Goal: Task Accomplishment & Management: Manage account settings

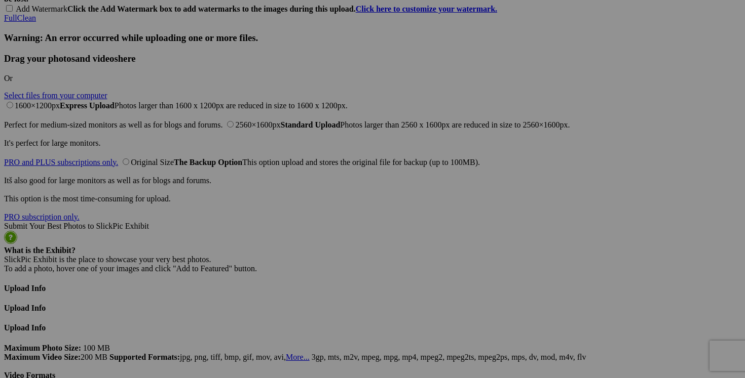
scroll to position [2478, 0]
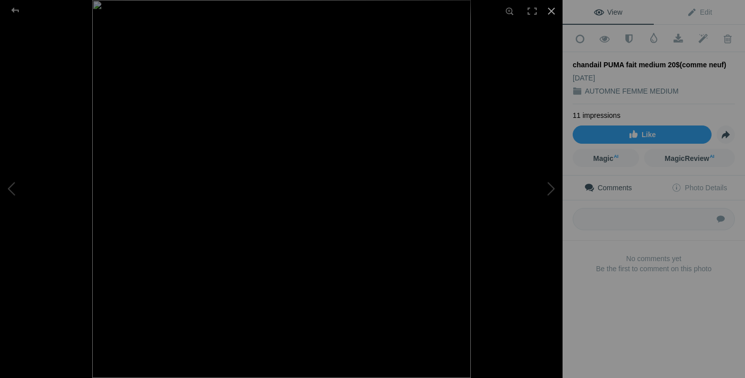
click at [551, 7] on div at bounding box center [551, 11] width 22 height 22
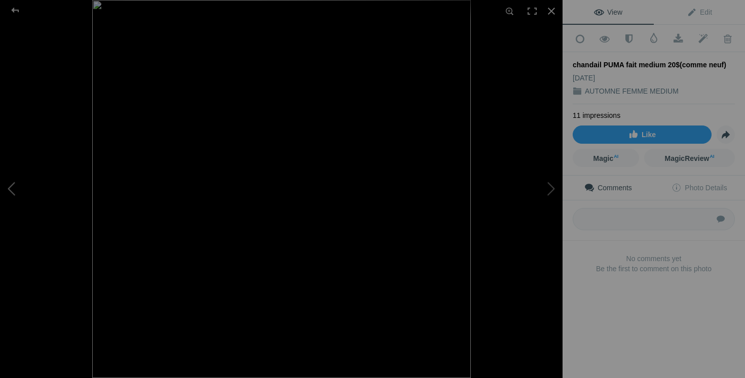
click at [21, 193] on button at bounding box center [38, 189] width 76 height 136
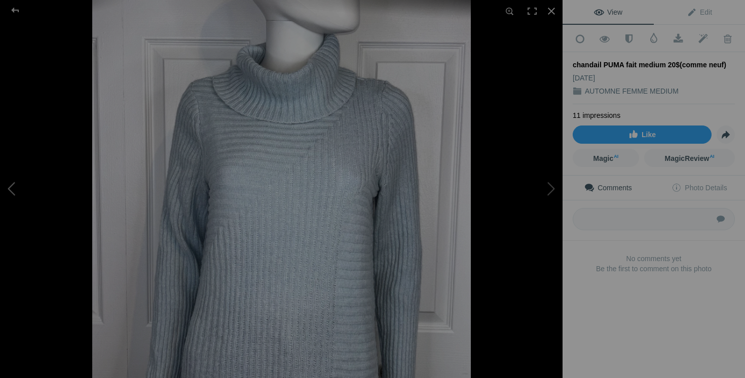
click at [21, 193] on button at bounding box center [38, 189] width 76 height 136
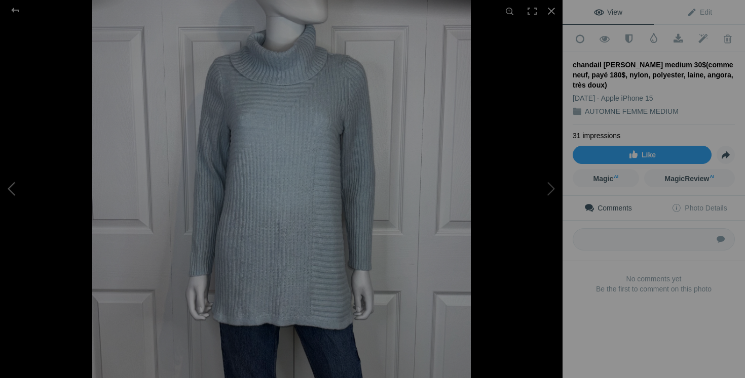
click at [18, 182] on button at bounding box center [38, 189] width 76 height 136
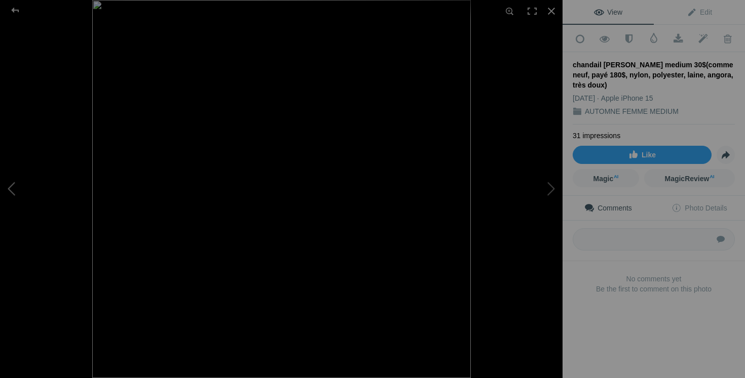
click at [18, 182] on button at bounding box center [38, 189] width 76 height 136
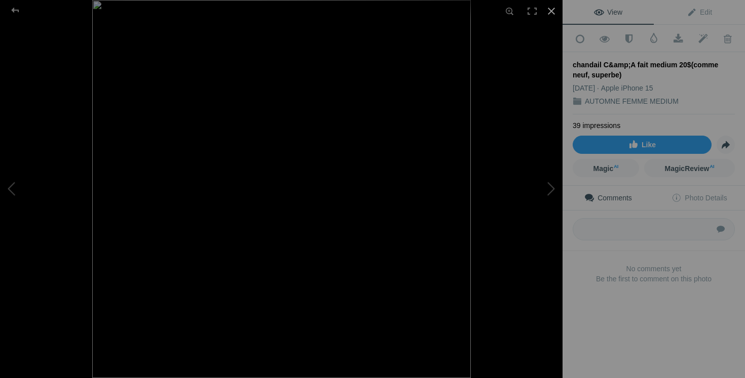
click at [548, 13] on div at bounding box center [551, 11] width 22 height 22
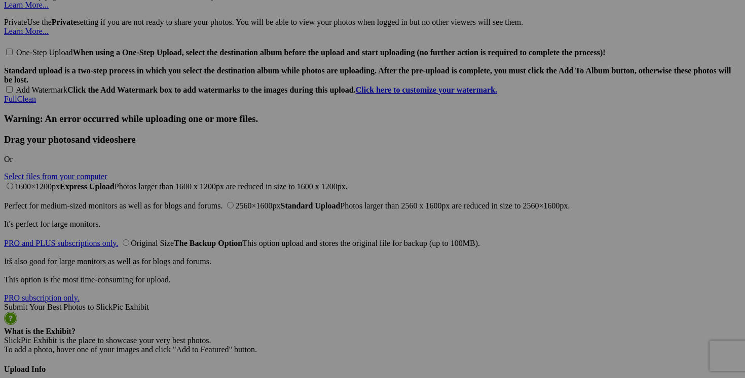
scroll to position [2264, 0]
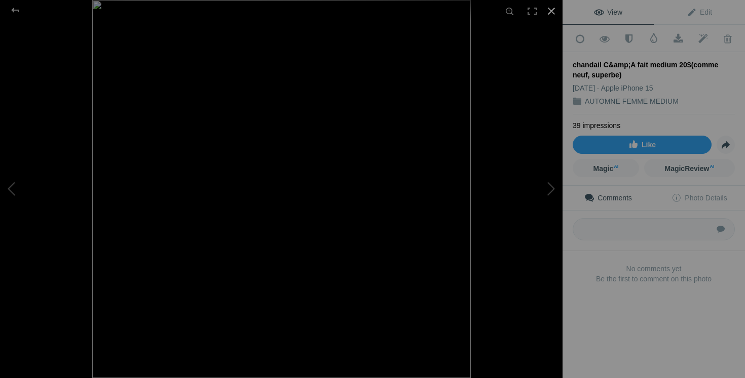
click at [551, 9] on div at bounding box center [551, 11] width 22 height 22
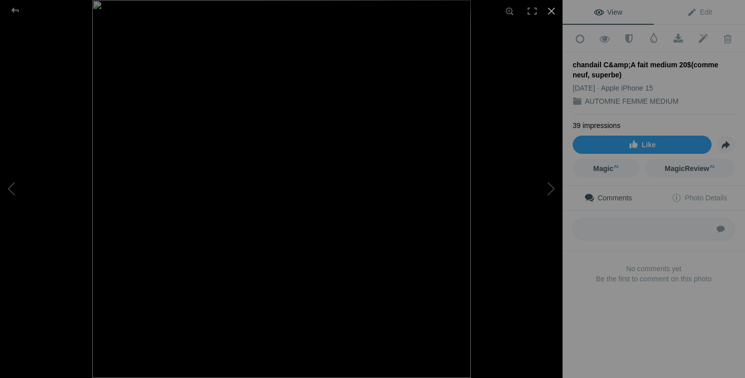
click at [550, 12] on div at bounding box center [551, 11] width 22 height 22
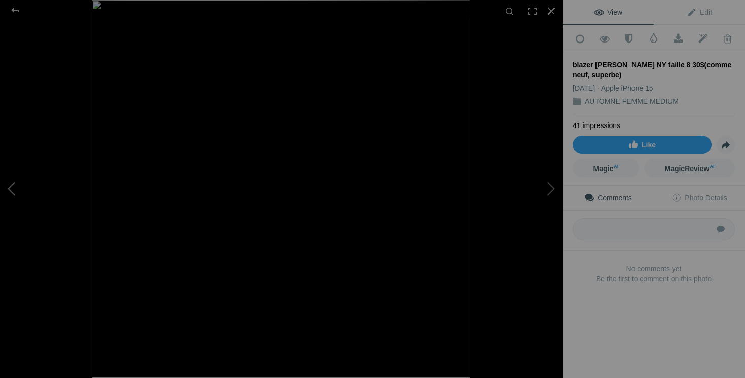
click at [20, 185] on button at bounding box center [38, 189] width 76 height 136
click at [17, 197] on button at bounding box center [38, 189] width 76 height 136
click at [387, 191] on img at bounding box center [281, 189] width 378 height 378
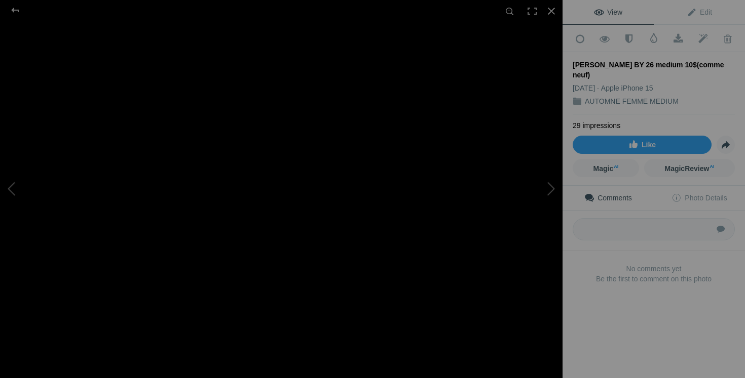
click at [303, 189] on img at bounding box center [123, 187] width 946 height 946
click at [549, 10] on div at bounding box center [551, 11] width 22 height 22
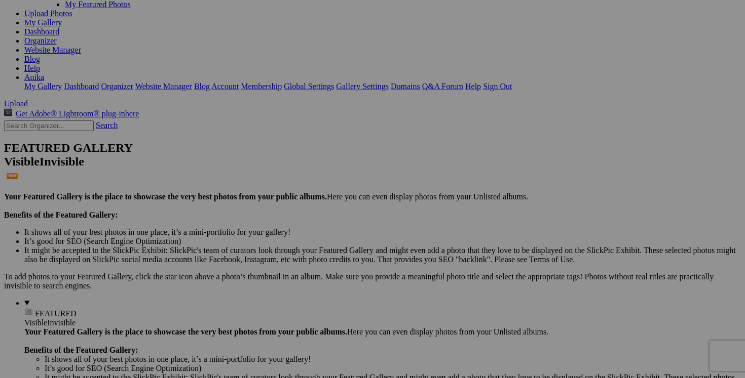
scroll to position [0, 0]
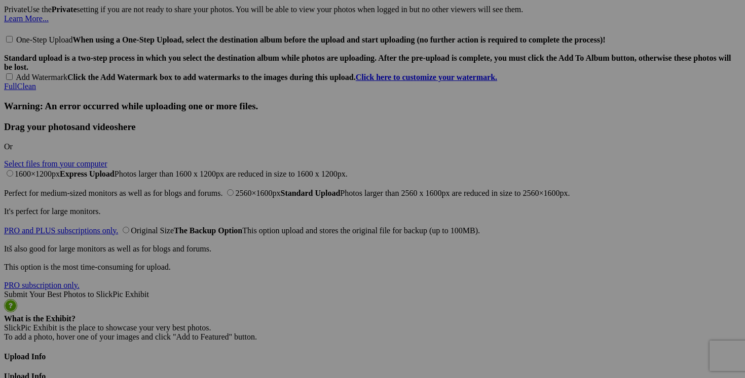
scroll to position [2320, 0]
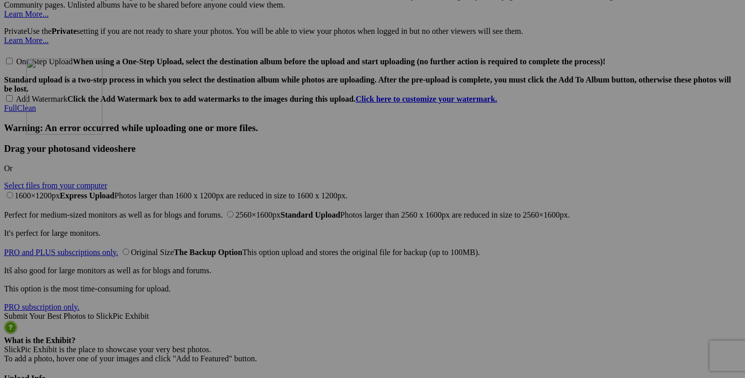
drag, startPoint x: 373, startPoint y: 155, endPoint x: 172, endPoint y: 144, distance: 201.4
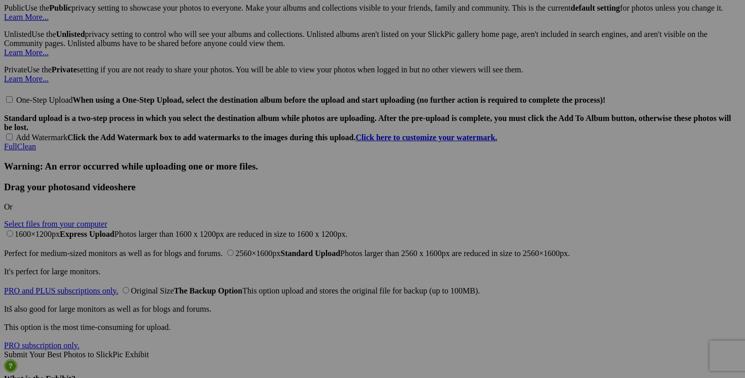
scroll to position [2278, 0]
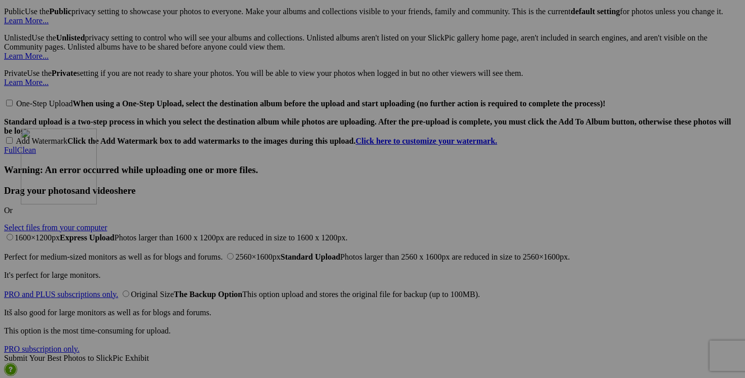
drag, startPoint x: 276, startPoint y: 166, endPoint x: 167, endPoint y: 216, distance: 120.1
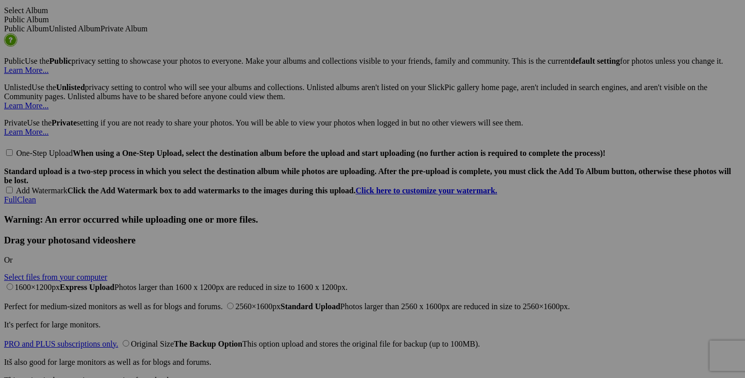
scroll to position [2212, 0]
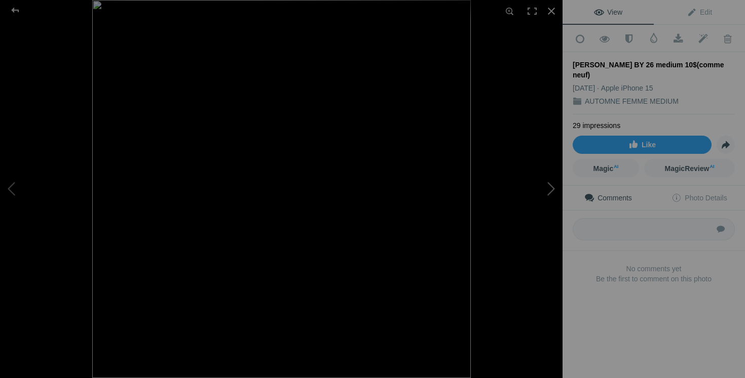
click at [555, 193] on button at bounding box center [524, 189] width 76 height 136
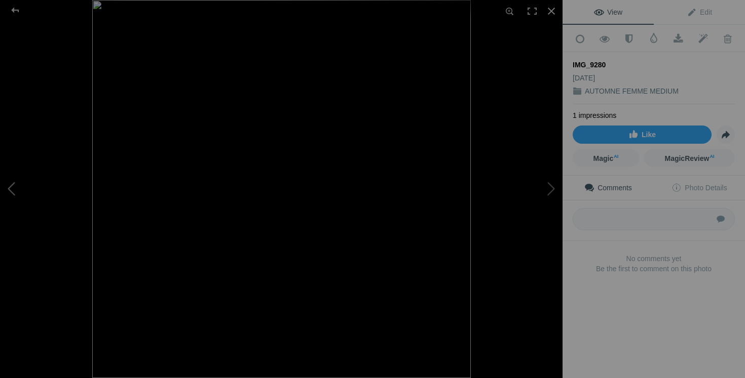
click at [25, 196] on button at bounding box center [38, 189] width 76 height 136
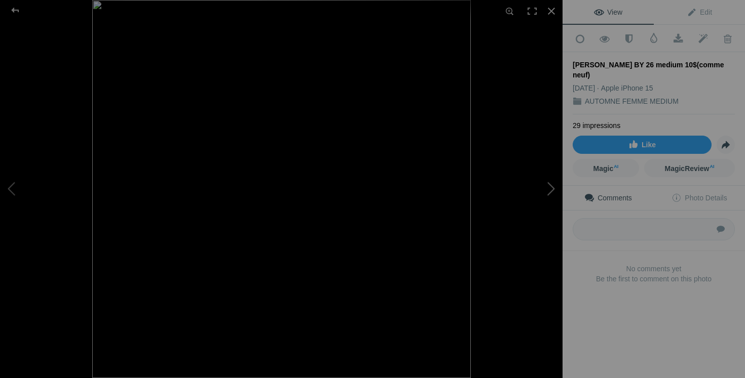
click at [546, 192] on button at bounding box center [524, 189] width 76 height 136
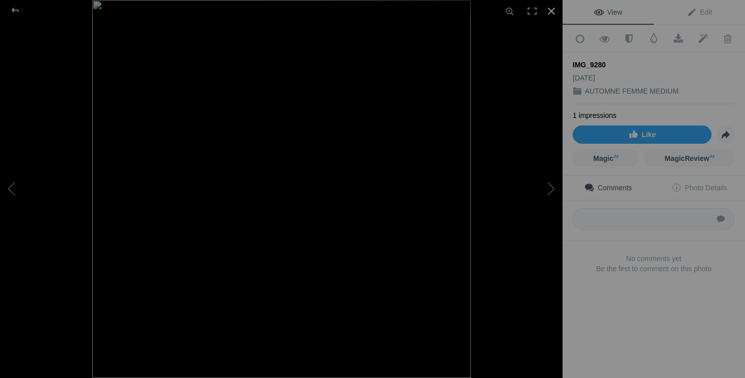
click at [552, 13] on div at bounding box center [551, 11] width 22 height 22
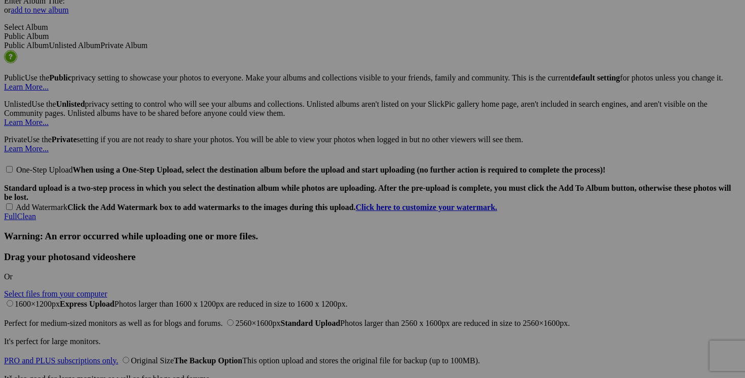
scroll to position [0, 53]
drag, startPoint x: 516, startPoint y: 189, endPoint x: 592, endPoint y: 197, distance: 76.4
drag, startPoint x: 665, startPoint y: 190, endPoint x: 586, endPoint y: 155, distance: 86.4
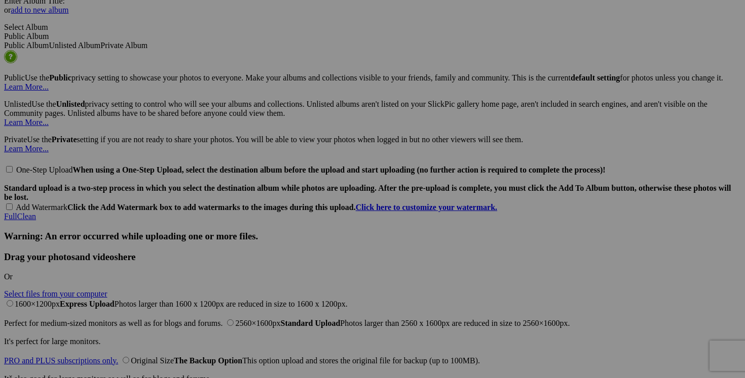
paste input "[PERSON_NAME] BY 26 medium 10$(comme neuf)"
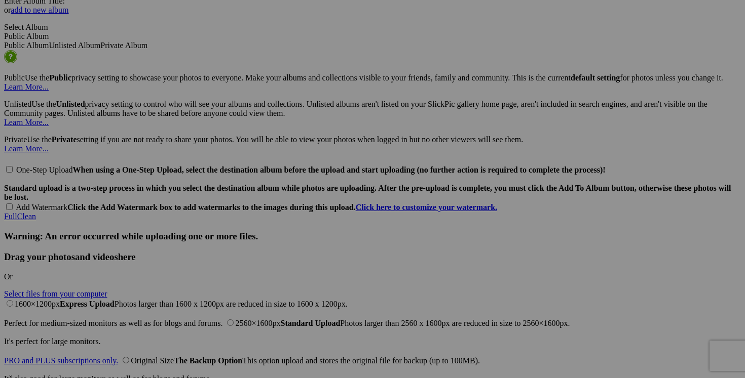
type input "chandail ASHLEY BY 26 medium 15$(comme neuf)"
click at [305, 254] on span "Yes" at bounding box center [299, 255] width 12 height 9
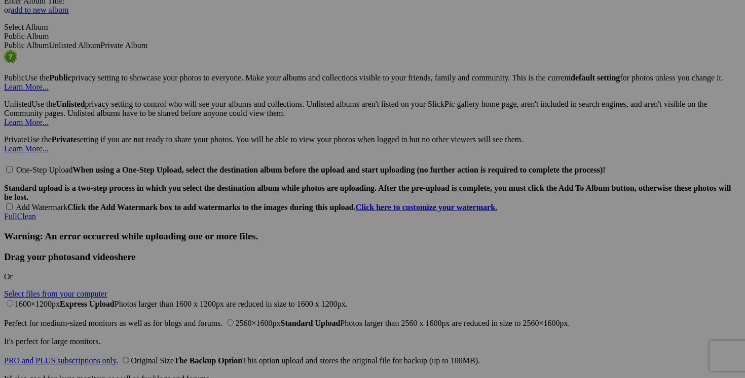
drag, startPoint x: 154, startPoint y: 317, endPoint x: 250, endPoint y: 304, distance: 97.1
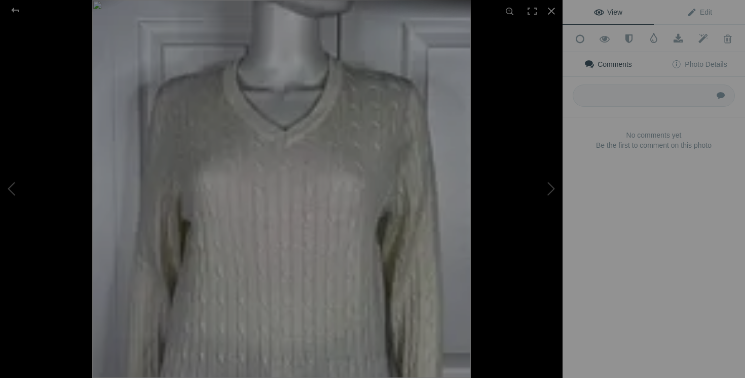
scroll to position [0, 0]
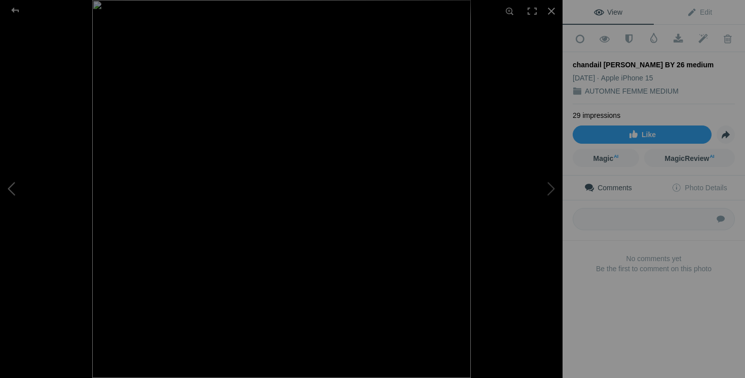
click at [21, 188] on button at bounding box center [38, 189] width 76 height 136
click at [553, 11] on div at bounding box center [551, 11] width 22 height 22
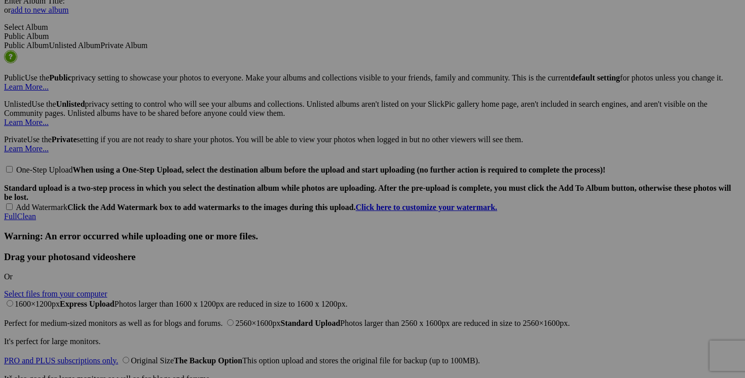
drag, startPoint x: 671, startPoint y: 192, endPoint x: 579, endPoint y: 187, distance: 91.8
paste input "chandail [PERSON_NAME] BY 26 medium"
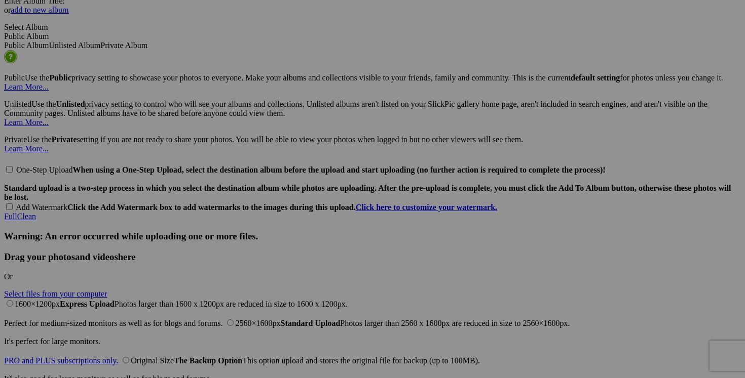
type input "chandail [PERSON_NAME] BY 26 medium"
click at [305, 253] on span "Yes" at bounding box center [299, 255] width 12 height 9
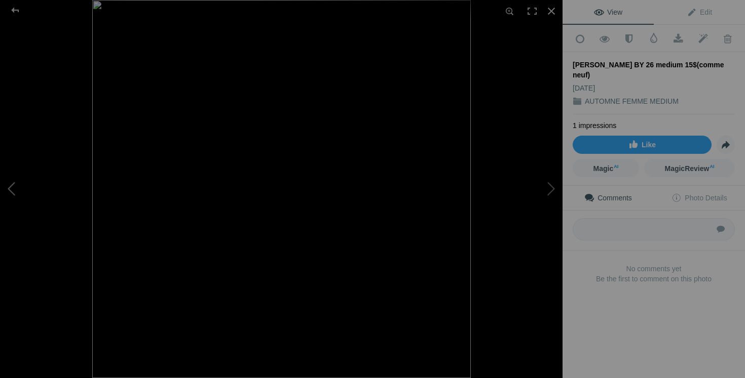
click at [27, 187] on button at bounding box center [38, 189] width 76 height 136
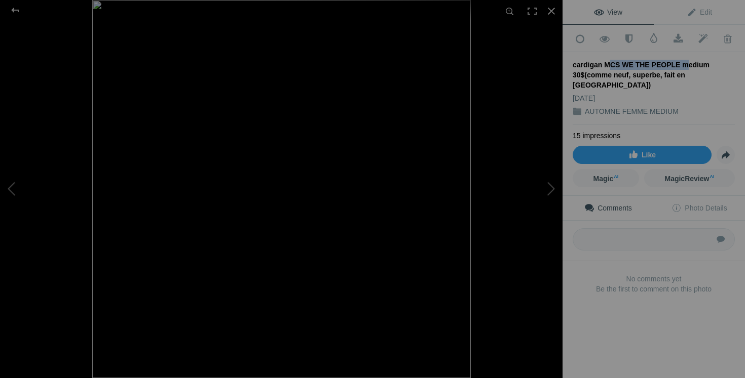
drag, startPoint x: 602, startPoint y: 63, endPoint x: 671, endPoint y: 63, distance: 68.9
click at [671, 63] on div "cardigan MCS WE THE PEOPLE medium 30$(comme neuf, superbe, fait en [GEOGRAPHIC_…" at bounding box center [654, 75] width 162 height 30
copy div "MCS WE THE PEOPLE"
click at [24, 183] on button at bounding box center [38, 189] width 76 height 136
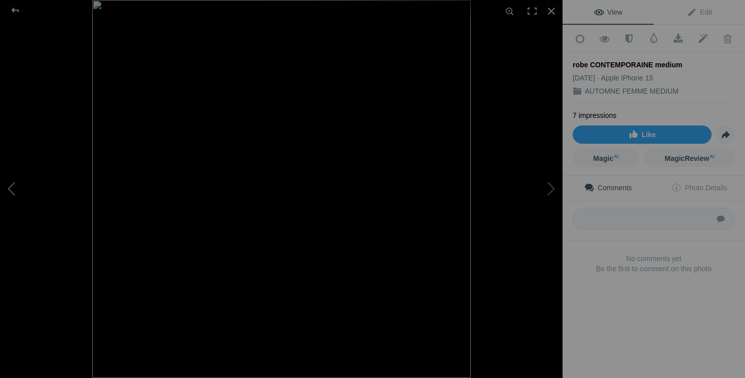
click at [24, 183] on button at bounding box center [38, 189] width 76 height 136
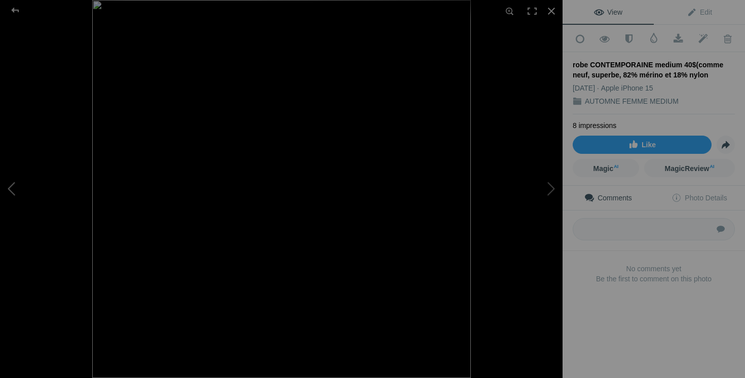
click at [14, 181] on button at bounding box center [38, 189] width 76 height 136
click at [8, 183] on button at bounding box center [38, 189] width 76 height 136
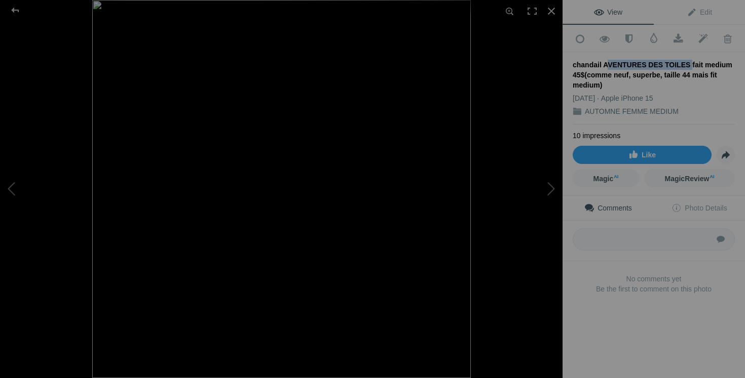
drag, startPoint x: 602, startPoint y: 61, endPoint x: 677, endPoint y: 64, distance: 75.6
click at [679, 65] on div "chandail AVENTURES DES TOILES fait medium 45$(comme neuf, superbe, taille 44 ma…" at bounding box center [654, 75] width 162 height 30
copy div "AVENTURES DES TOILES"
click at [28, 185] on button at bounding box center [38, 189] width 76 height 136
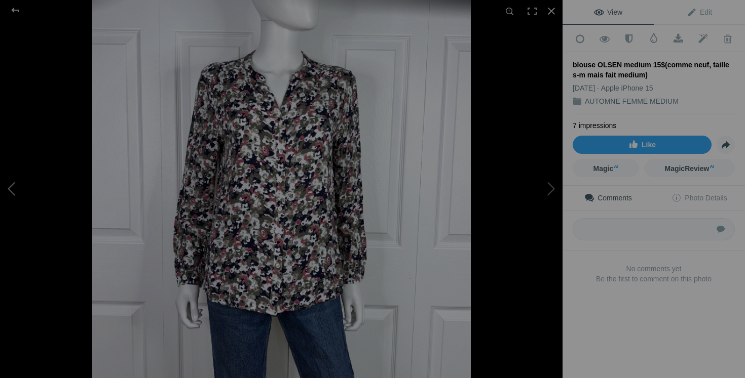
click at [11, 185] on button at bounding box center [38, 189] width 76 height 136
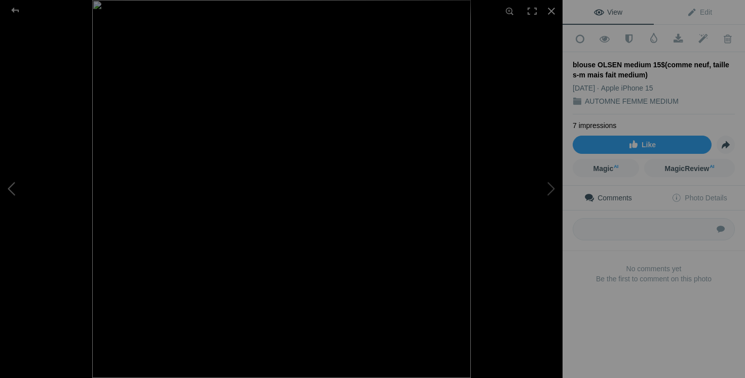
click at [11, 185] on button at bounding box center [38, 189] width 76 height 136
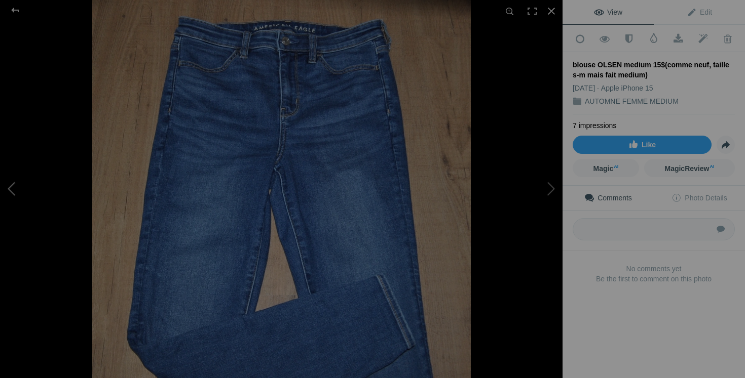
click at [11, 185] on button at bounding box center [38, 189] width 76 height 136
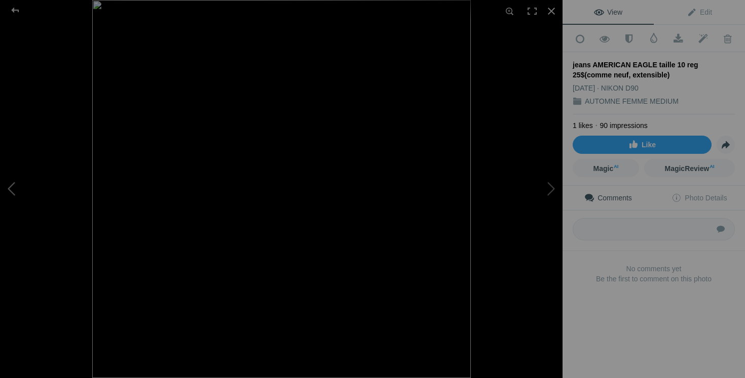
click at [14, 179] on button at bounding box center [38, 189] width 76 height 136
click at [16, 191] on button at bounding box center [38, 189] width 76 height 136
click at [16, 190] on button at bounding box center [38, 189] width 76 height 136
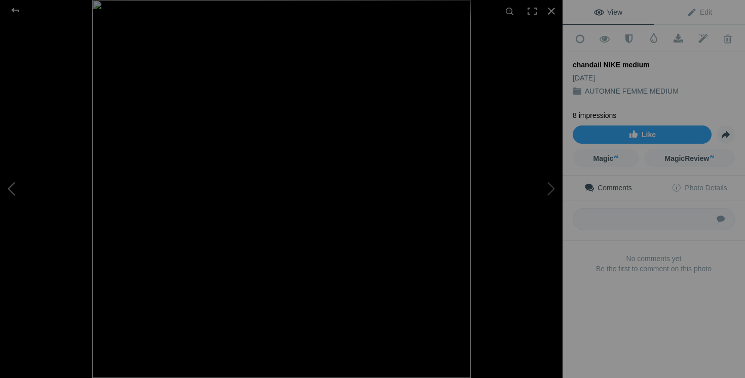
click at [16, 190] on button at bounding box center [38, 189] width 76 height 136
click at [8, 199] on button at bounding box center [38, 189] width 76 height 136
click at [17, 186] on button at bounding box center [38, 189] width 76 height 136
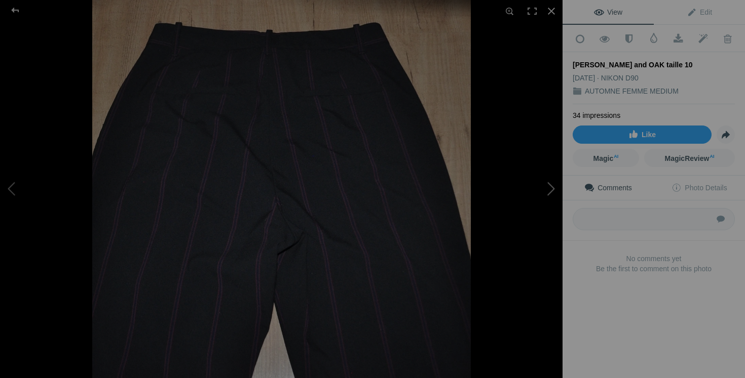
click at [547, 184] on button at bounding box center [524, 189] width 76 height 136
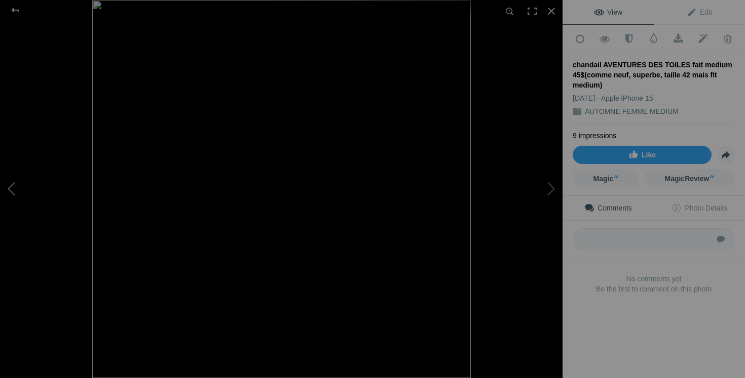
click at [18, 188] on button at bounding box center [38, 189] width 76 height 136
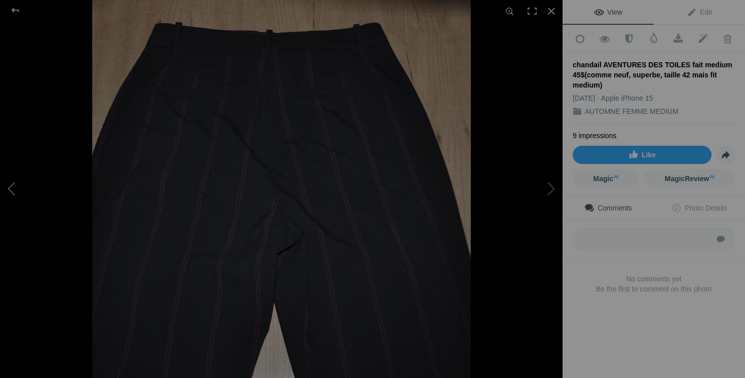
click at [18, 188] on button at bounding box center [38, 189] width 76 height 136
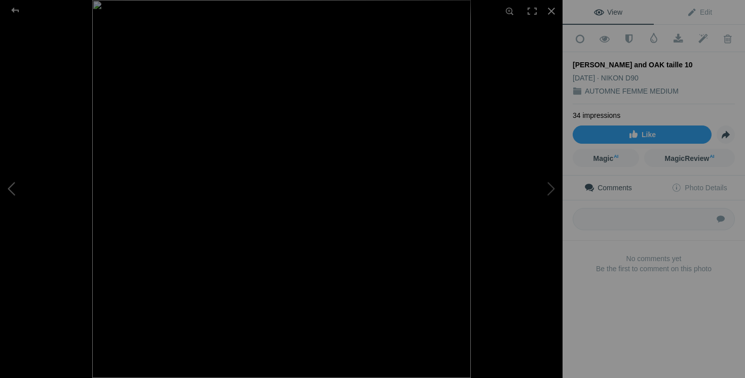
click at [18, 188] on button at bounding box center [38, 189] width 76 height 136
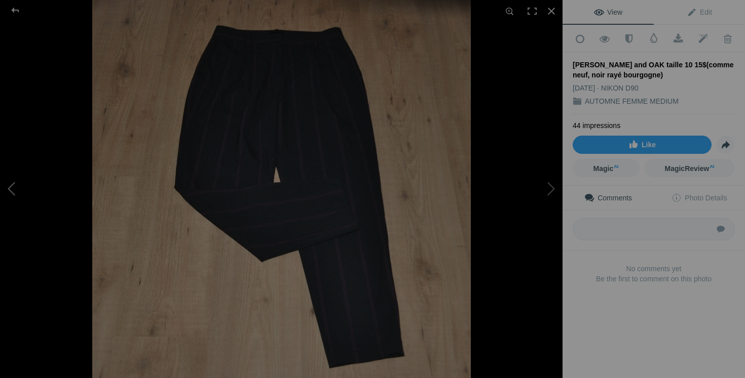
click at [18, 181] on button at bounding box center [38, 189] width 76 height 136
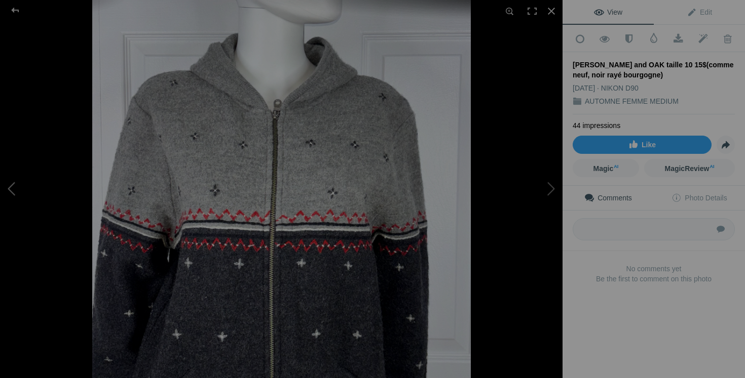
click at [18, 181] on button at bounding box center [38, 189] width 76 height 136
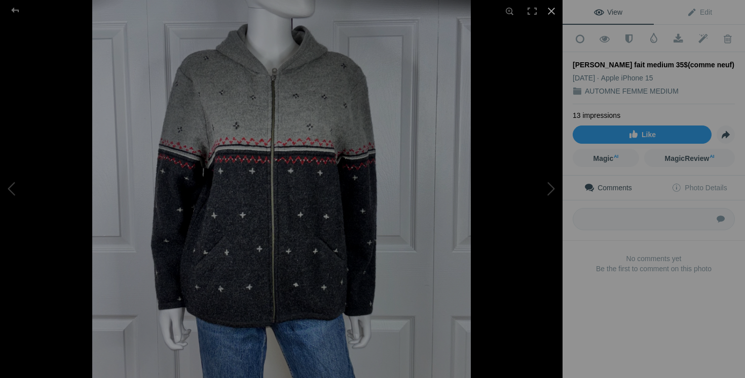
click at [553, 9] on div at bounding box center [551, 11] width 22 height 22
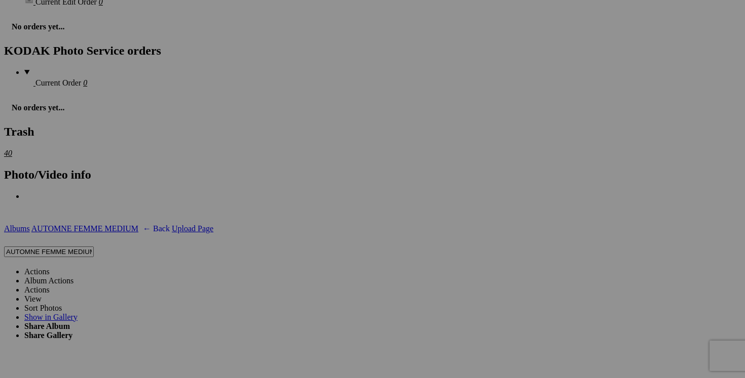
scroll to position [0, 55]
drag, startPoint x: 379, startPoint y: 245, endPoint x: 415, endPoint y: 245, distance: 36.5
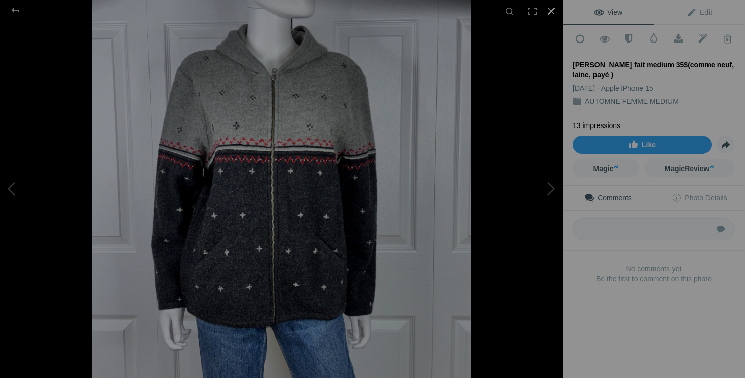
click at [558, 7] on div at bounding box center [551, 11] width 22 height 22
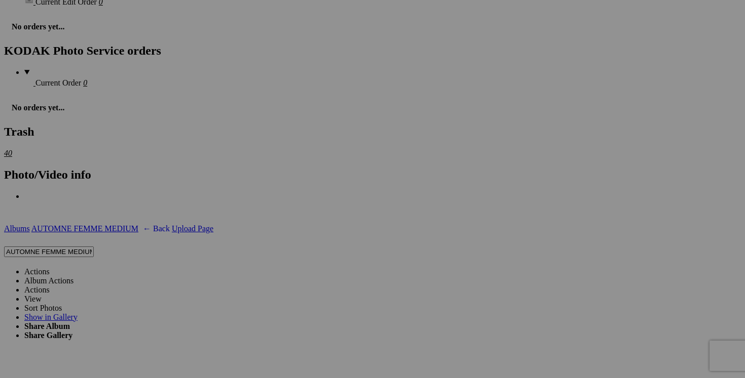
scroll to position [0, 85]
drag, startPoint x: 391, startPoint y: 244, endPoint x: 428, endPoint y: 244, distance: 36.5
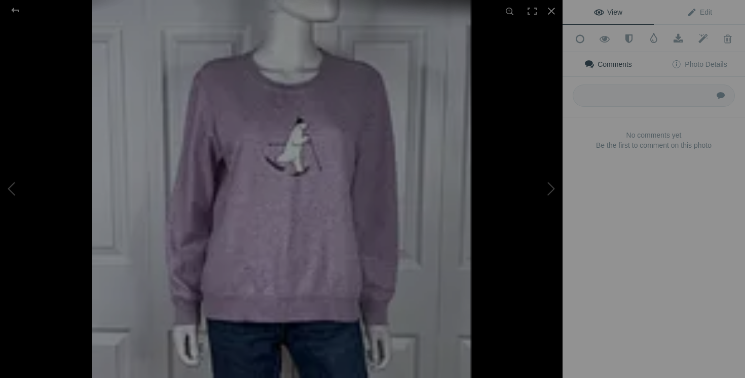
type input "chandail WOOLRICH fait medium 35$(comme neuf, laine, payé 300$)"
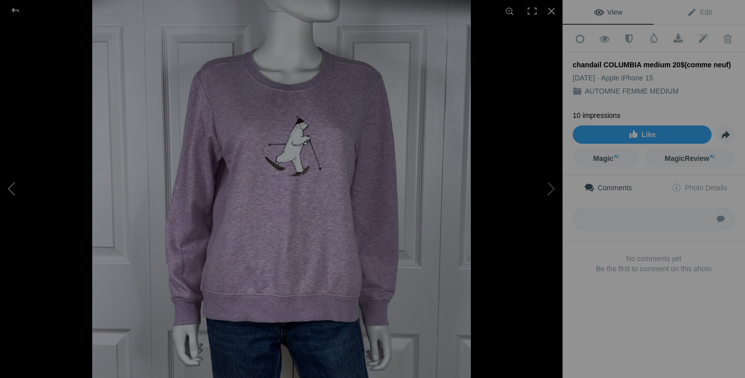
click at [22, 189] on button at bounding box center [38, 189] width 76 height 136
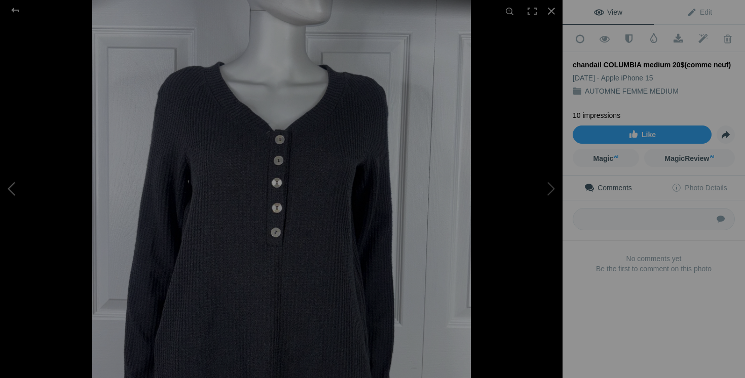
click at [22, 189] on button at bounding box center [38, 189] width 76 height 136
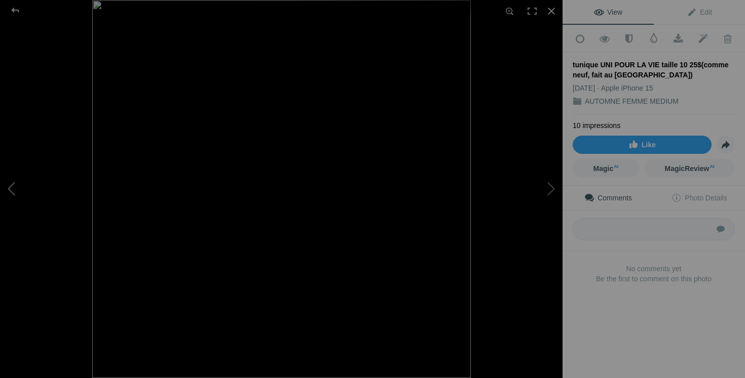
click at [18, 178] on button at bounding box center [38, 189] width 76 height 136
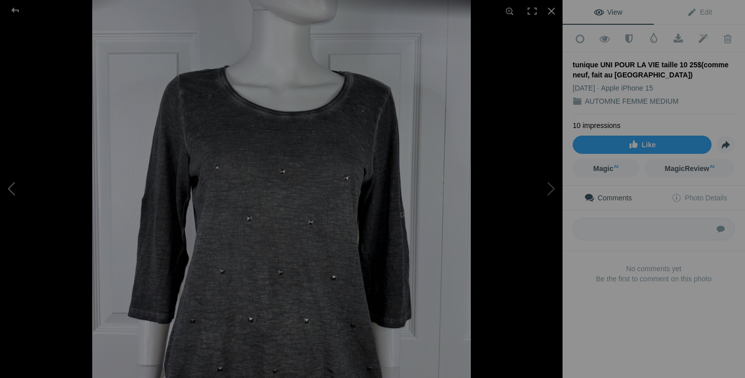
click at [19, 184] on button at bounding box center [38, 189] width 76 height 136
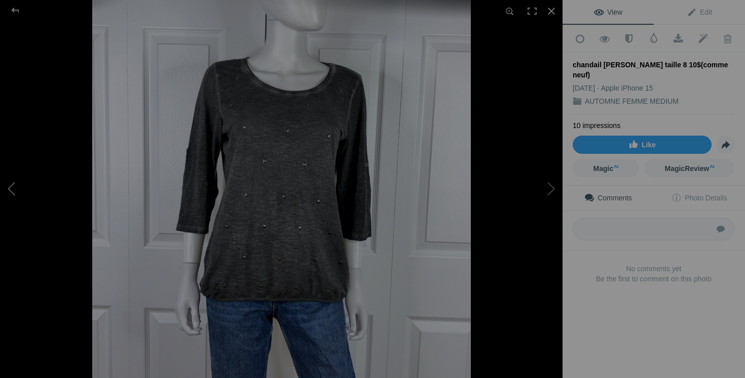
click at [15, 200] on button at bounding box center [38, 189] width 76 height 136
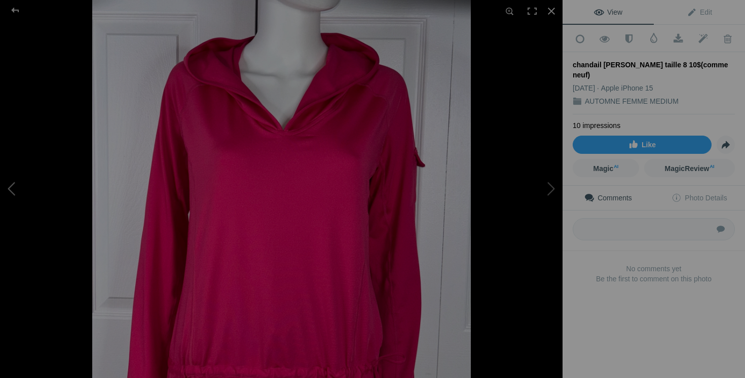
click at [15, 200] on button at bounding box center [38, 189] width 76 height 136
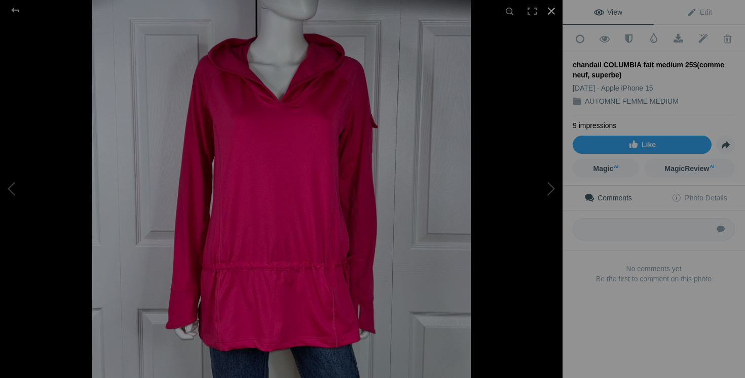
click at [553, 6] on div at bounding box center [551, 11] width 22 height 22
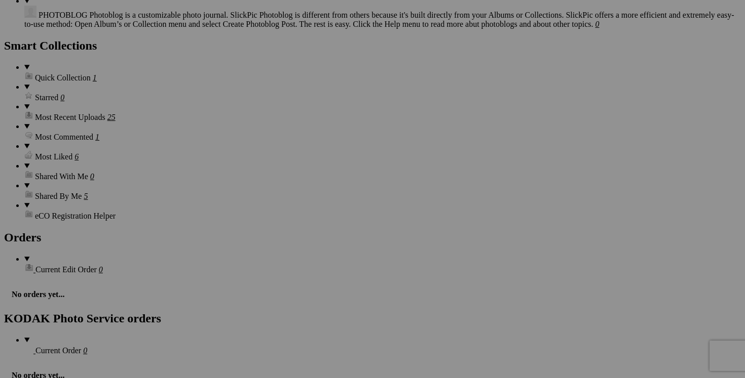
scroll to position [1344, 0]
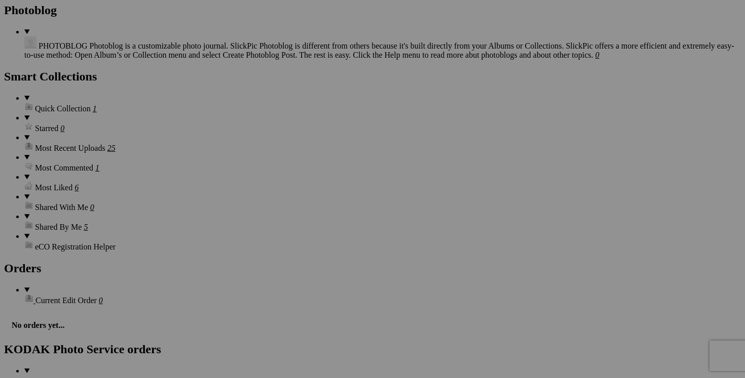
drag, startPoint x: 567, startPoint y: 282, endPoint x: 614, endPoint y: 282, distance: 46.6
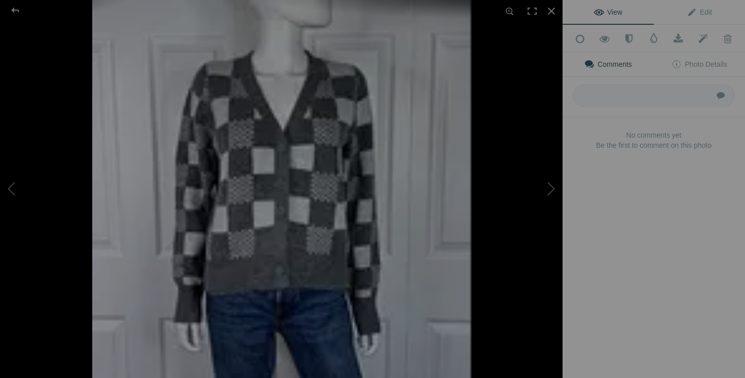
type input "chandail COLUMBIA fait medium 20$(comme neuf, superbe)"
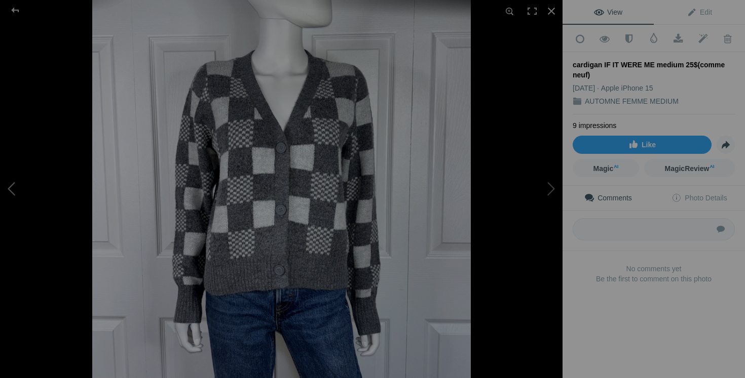
click at [50, 198] on button at bounding box center [38, 189] width 76 height 136
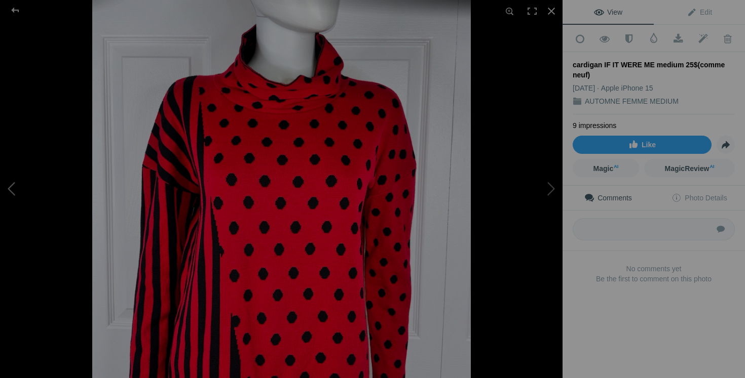
click at [50, 198] on button at bounding box center [38, 189] width 76 height 136
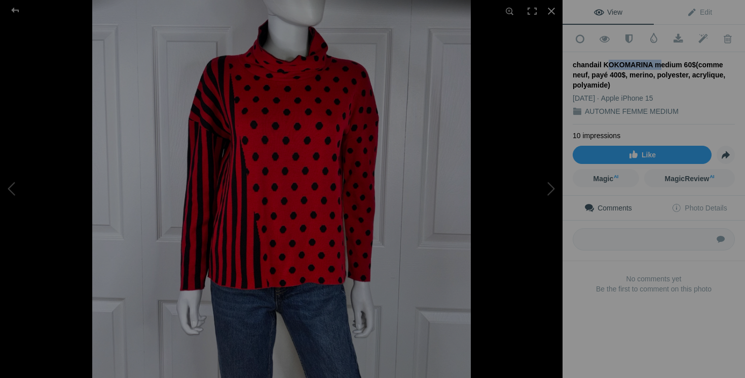
drag, startPoint x: 602, startPoint y: 62, endPoint x: 648, endPoint y: 58, distance: 45.8
click at [649, 60] on div "chandail KOKOMARINA medium 60$(comme neuf, payé 400$, merino, polyester, acryli…" at bounding box center [654, 75] width 162 height 30
copy div "KOKOMARINA"
click at [19, 191] on button at bounding box center [38, 189] width 76 height 136
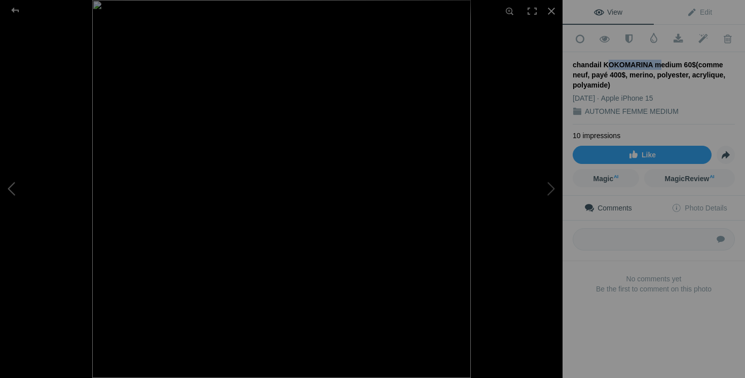
click at [19, 191] on button at bounding box center [38, 189] width 76 height 136
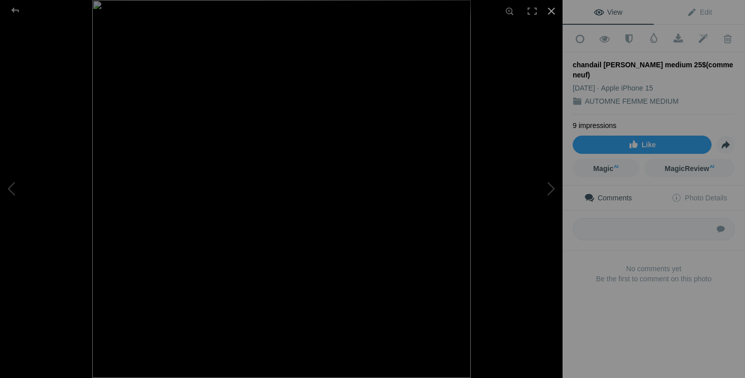
click at [551, 13] on div at bounding box center [551, 11] width 22 height 22
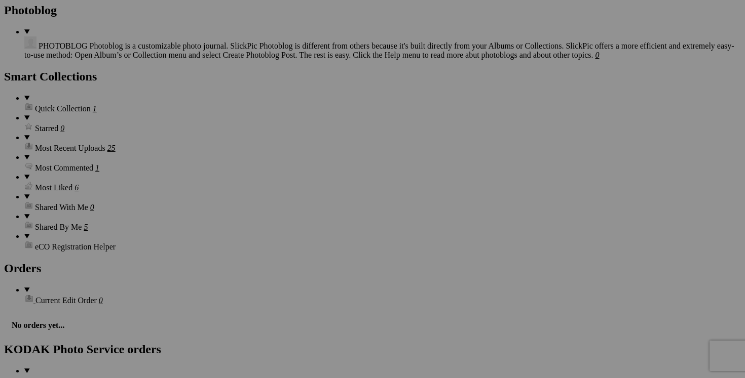
scroll to position [0, 54]
drag, startPoint x: 565, startPoint y: 158, endPoint x: 596, endPoint y: 158, distance: 30.9
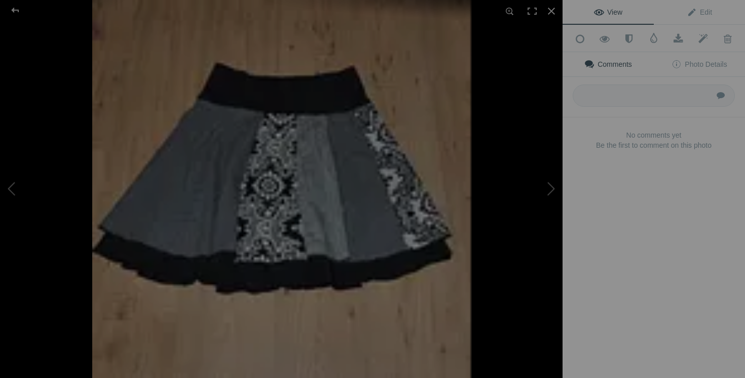
type input "chandail MELANIE LYNE medium 25$(comme neuf, payé 160$)"
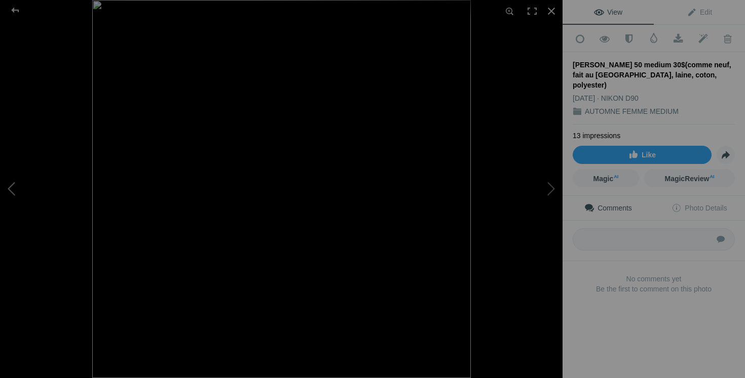
click at [15, 194] on button at bounding box center [38, 189] width 76 height 136
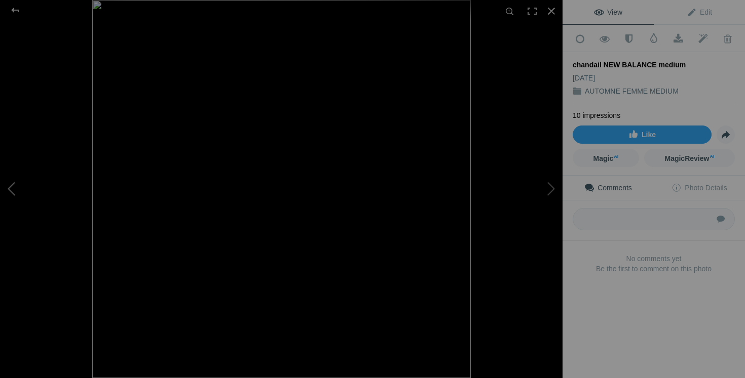
click at [15, 194] on button at bounding box center [38, 189] width 76 height 136
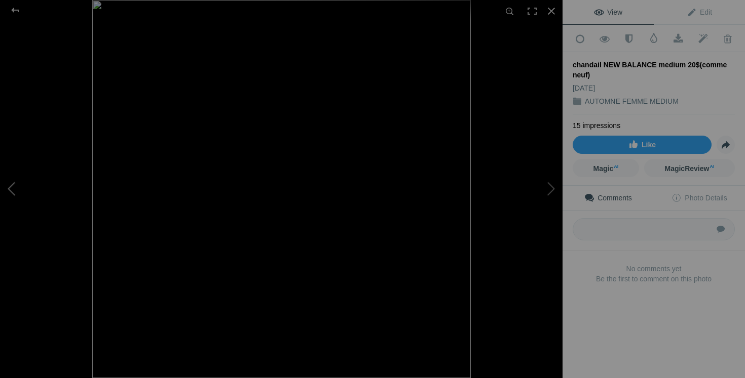
click at [37, 208] on button at bounding box center [38, 189] width 76 height 136
click at [5, 200] on button at bounding box center [38, 189] width 76 height 136
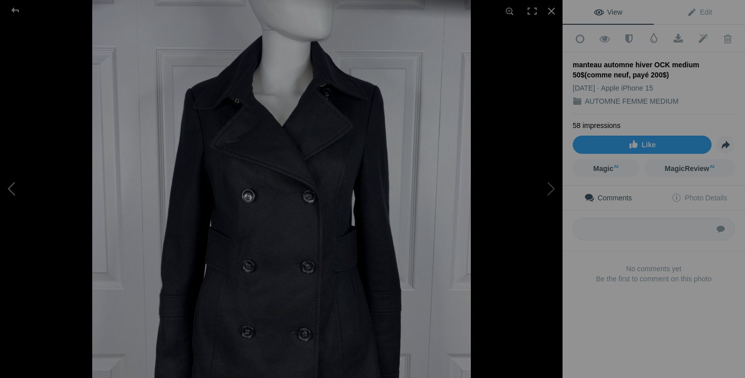
click at [5, 200] on button at bounding box center [38, 189] width 76 height 136
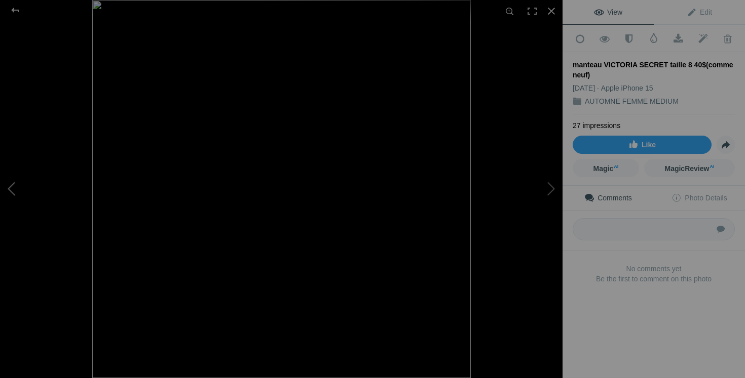
click at [63, 196] on button at bounding box center [38, 189] width 76 height 136
click at [55, 196] on button at bounding box center [38, 189] width 76 height 136
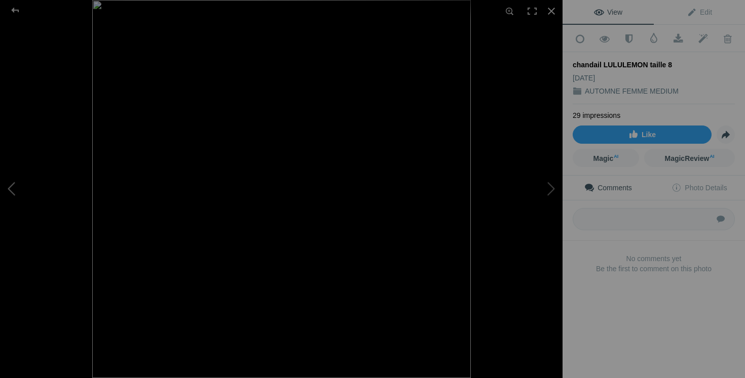
click at [55, 196] on button at bounding box center [38, 189] width 76 height 136
click at [16, 191] on button at bounding box center [38, 189] width 76 height 136
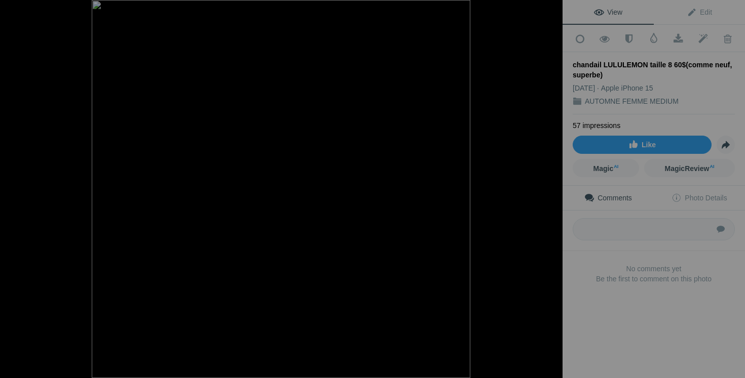
click at [16, 191] on button at bounding box center [38, 189] width 76 height 136
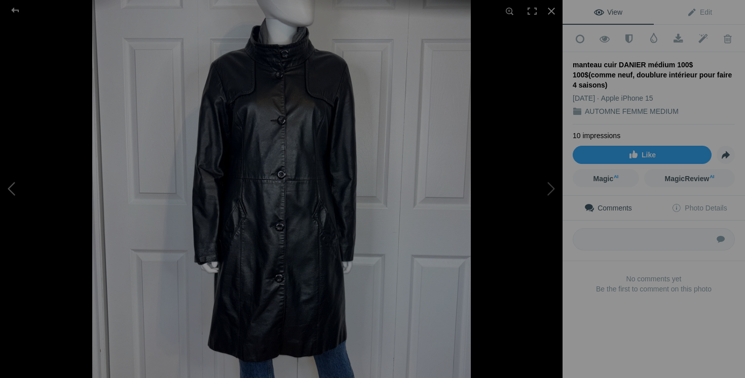
click at [15, 185] on button at bounding box center [38, 189] width 76 height 136
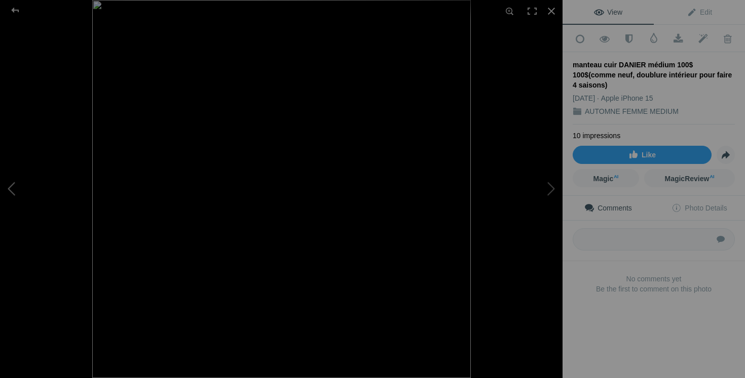
click at [15, 185] on button at bounding box center [38, 189] width 76 height 136
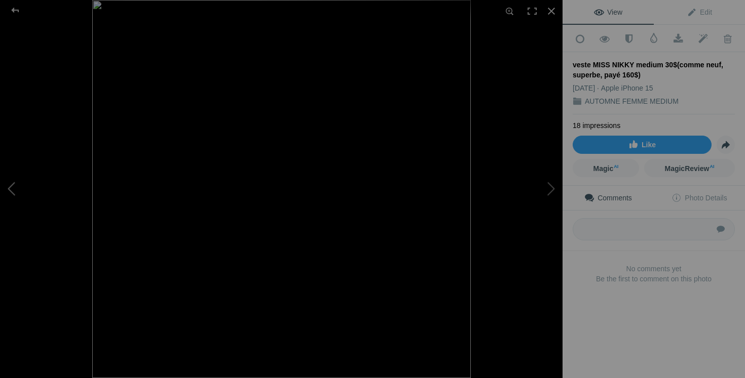
click at [17, 181] on button at bounding box center [38, 189] width 76 height 136
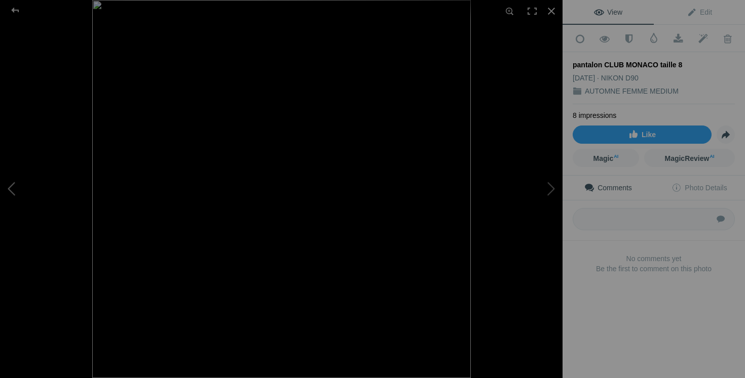
click at [17, 181] on button at bounding box center [38, 189] width 76 height 136
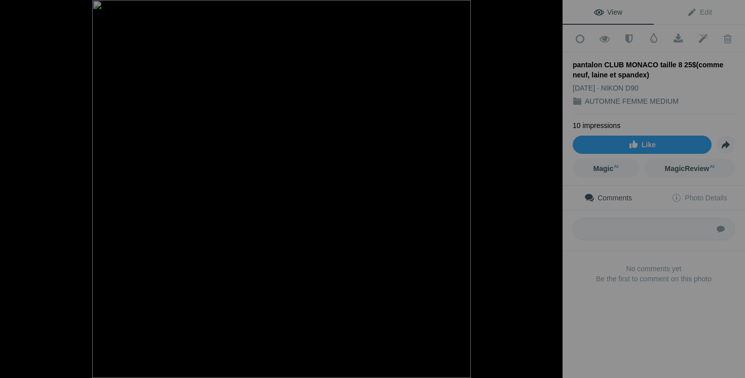
click at [17, 181] on button at bounding box center [38, 189] width 76 height 136
click at [550, 9] on div at bounding box center [551, 11] width 22 height 22
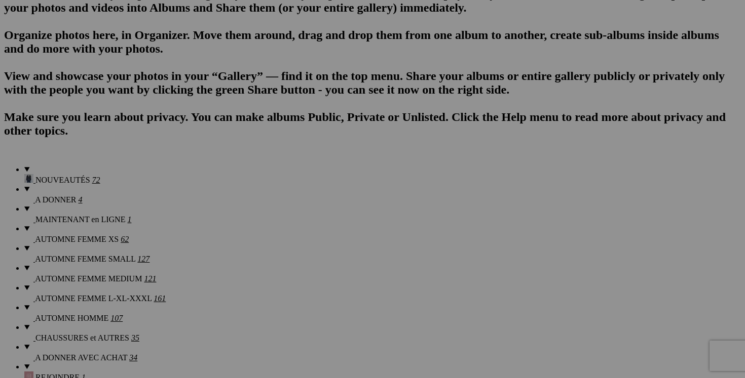
scroll to position [661, 0]
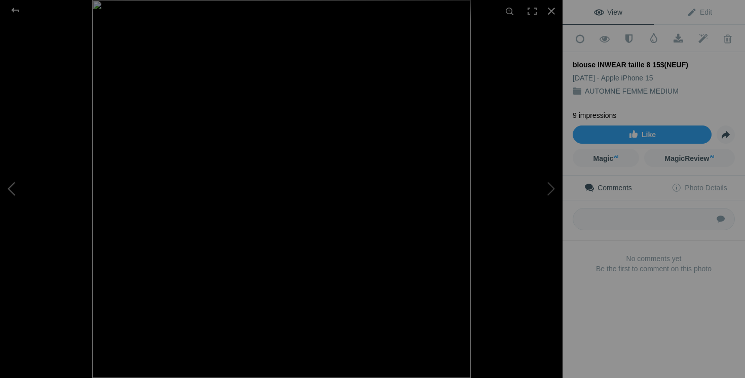
click at [36, 197] on button at bounding box center [38, 189] width 76 height 136
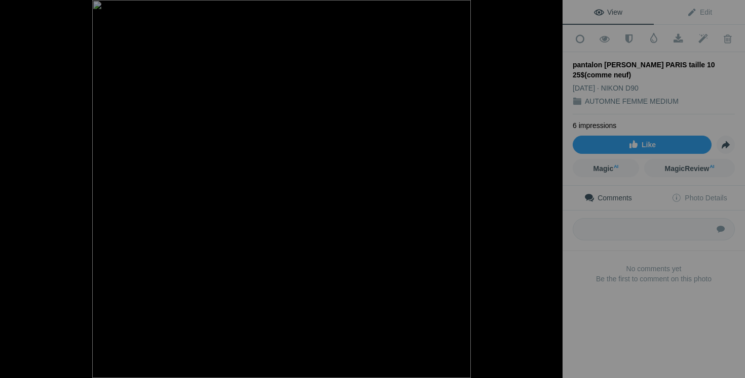
click at [36, 197] on button at bounding box center [38, 189] width 76 height 136
click at [10, 184] on button at bounding box center [38, 189] width 76 height 136
click at [11, 189] on button at bounding box center [38, 189] width 76 height 136
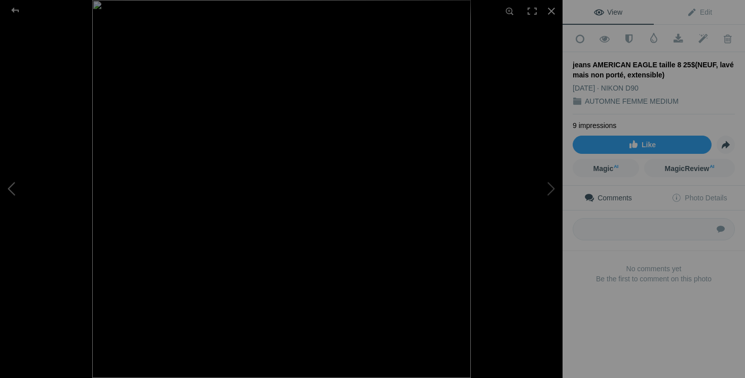
click at [11, 189] on button at bounding box center [38, 189] width 76 height 136
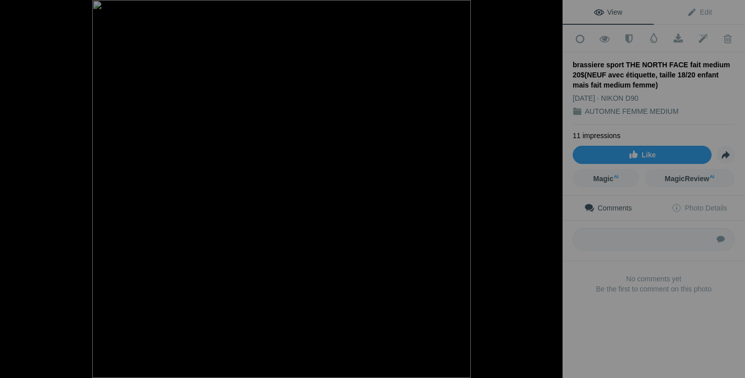
click at [11, 189] on button at bounding box center [38, 189] width 76 height 136
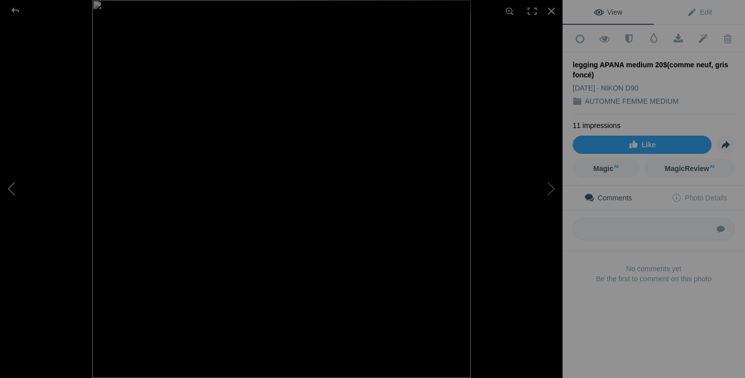
click at [6, 196] on button at bounding box center [38, 189] width 76 height 136
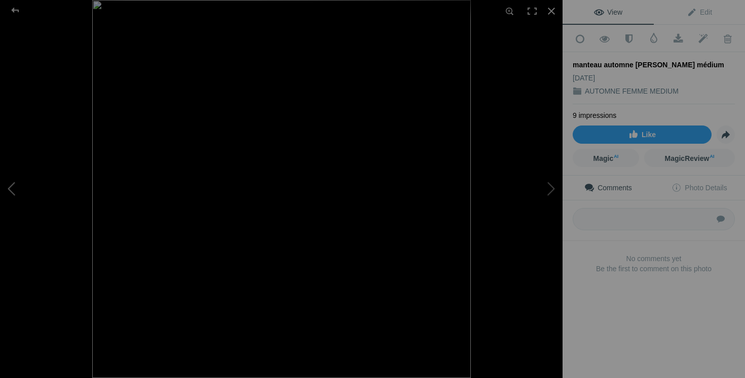
click at [6, 196] on button at bounding box center [38, 189] width 76 height 136
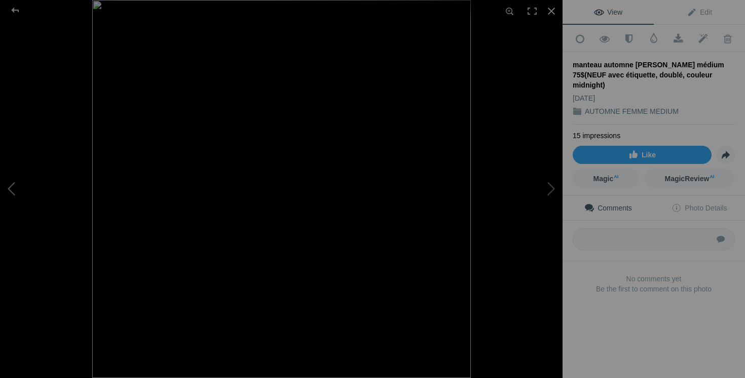
click at [19, 189] on button at bounding box center [38, 189] width 76 height 136
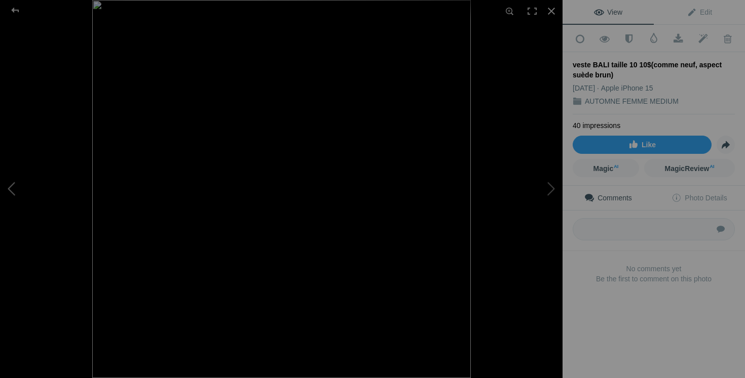
click at [20, 184] on button at bounding box center [38, 189] width 76 height 136
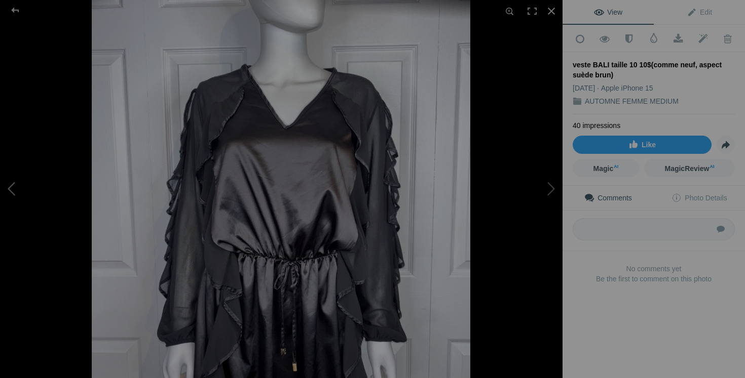
click at [20, 184] on button at bounding box center [38, 189] width 76 height 136
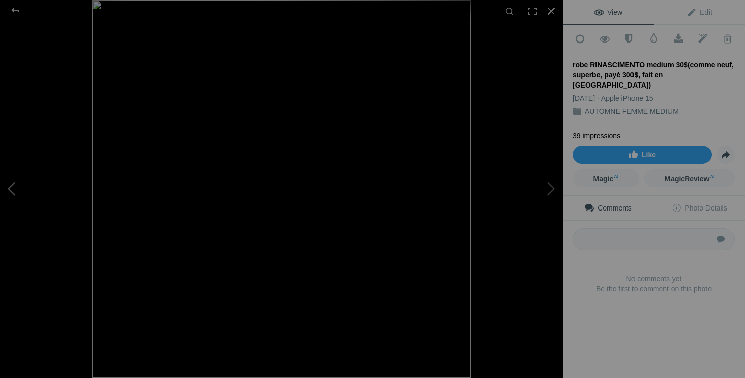
click at [21, 185] on button at bounding box center [38, 189] width 76 height 136
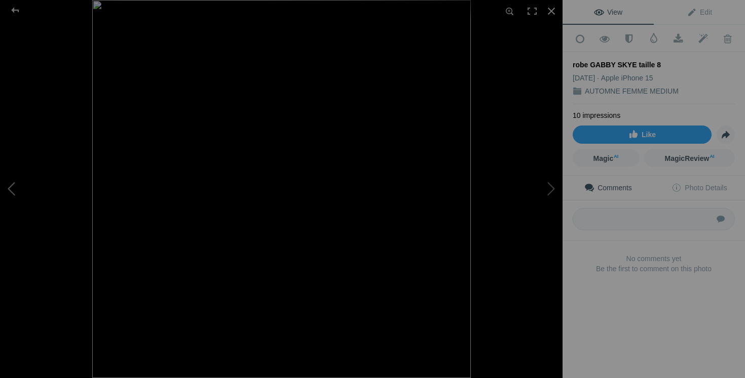
click at [19, 191] on button at bounding box center [38, 189] width 76 height 136
click at [549, 186] on button at bounding box center [524, 189] width 76 height 136
click at [11, 185] on button at bounding box center [38, 189] width 76 height 136
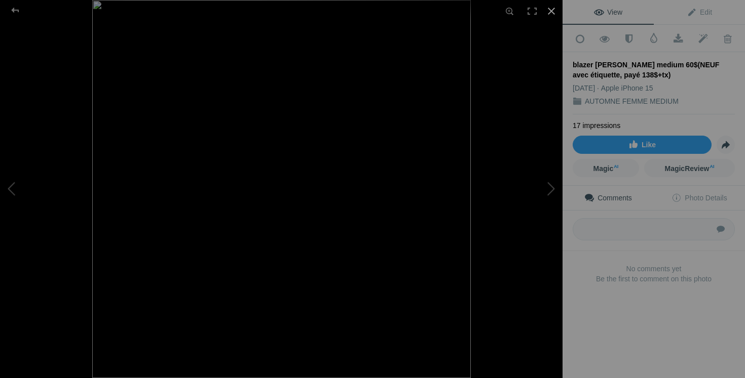
click at [555, 12] on div at bounding box center [551, 11] width 22 height 22
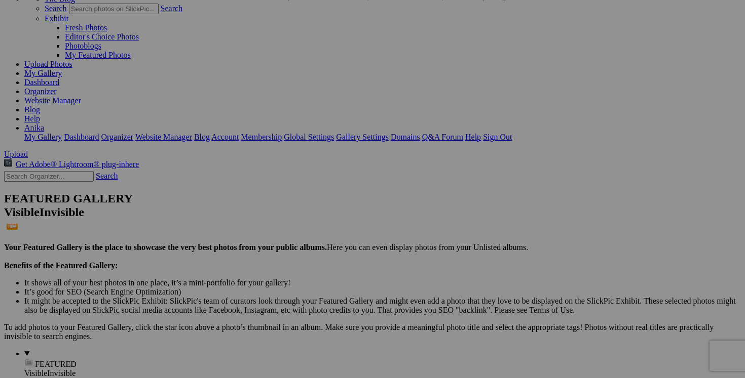
scroll to position [184, 0]
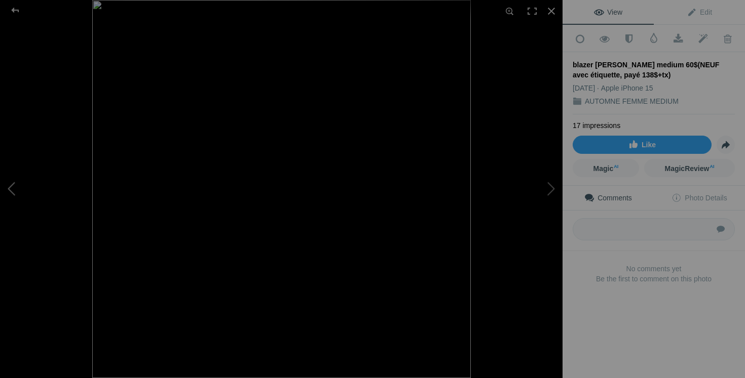
click at [14, 189] on button at bounding box center [38, 189] width 76 height 136
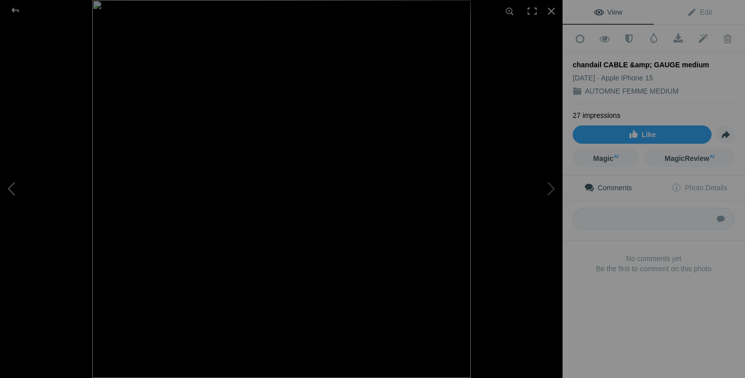
click at [14, 189] on button at bounding box center [38, 189] width 76 height 136
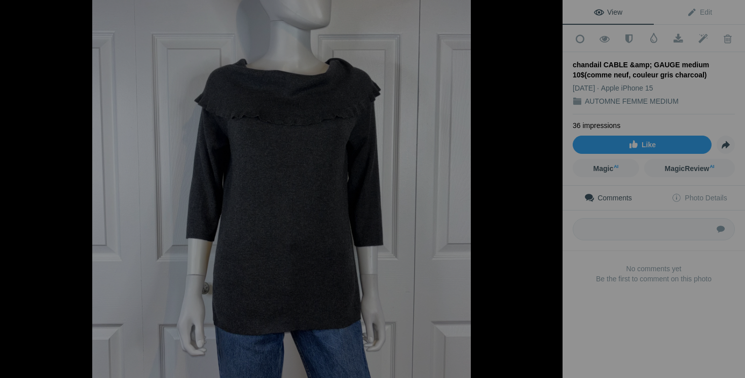
click at [14, 189] on button at bounding box center [38, 189] width 76 height 136
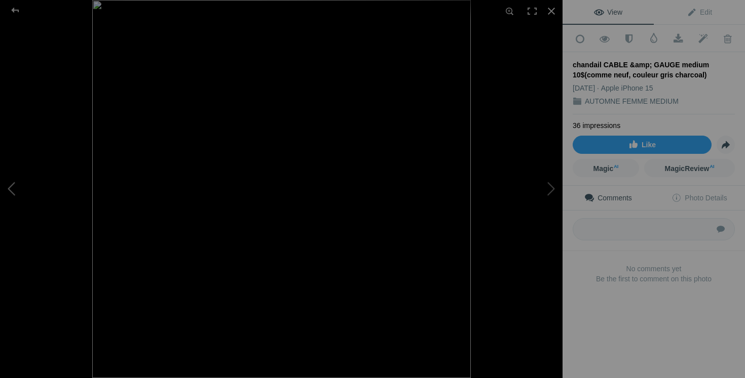
click at [14, 190] on button at bounding box center [38, 189] width 76 height 136
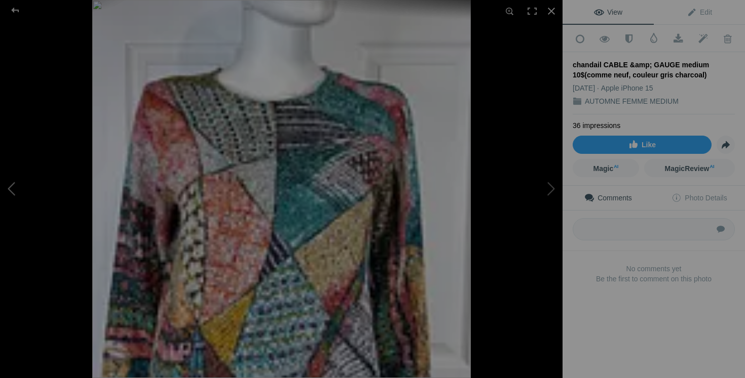
click at [14, 190] on button at bounding box center [38, 189] width 76 height 136
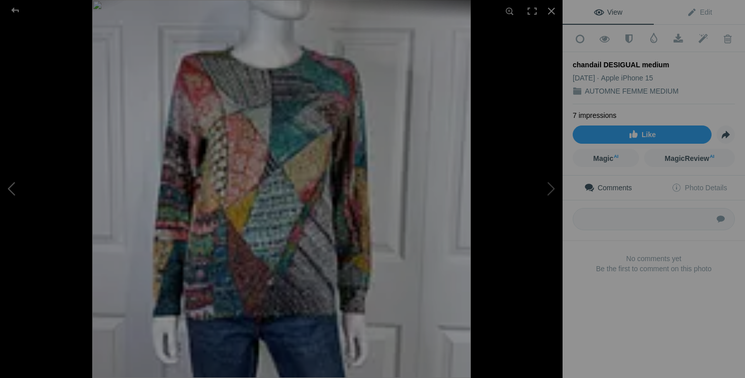
click at [14, 190] on button at bounding box center [38, 189] width 76 height 136
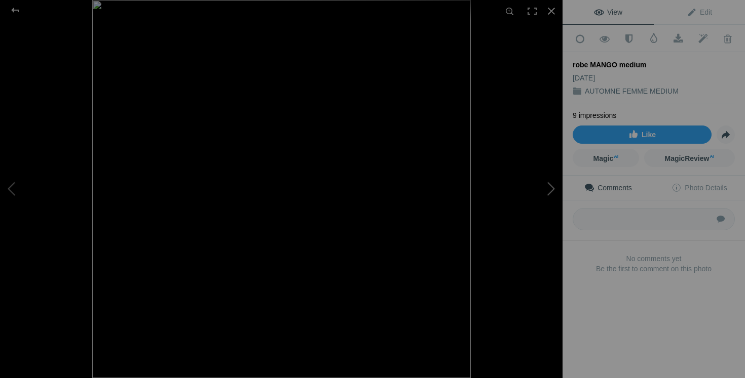
click at [557, 181] on button at bounding box center [524, 189] width 76 height 136
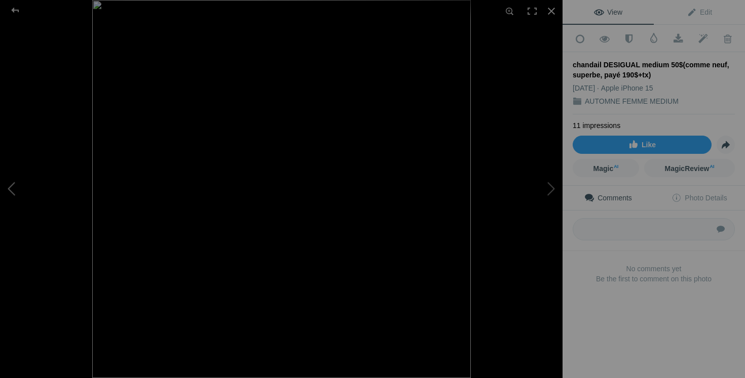
click at [14, 203] on button at bounding box center [38, 189] width 76 height 136
click at [14, 201] on button at bounding box center [38, 189] width 76 height 136
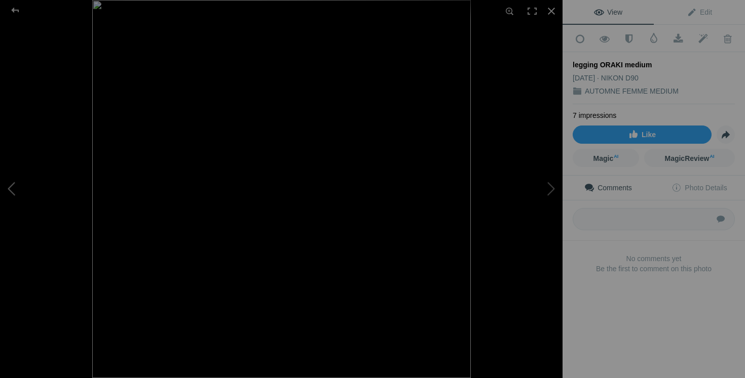
click at [14, 201] on button at bounding box center [38, 189] width 76 height 136
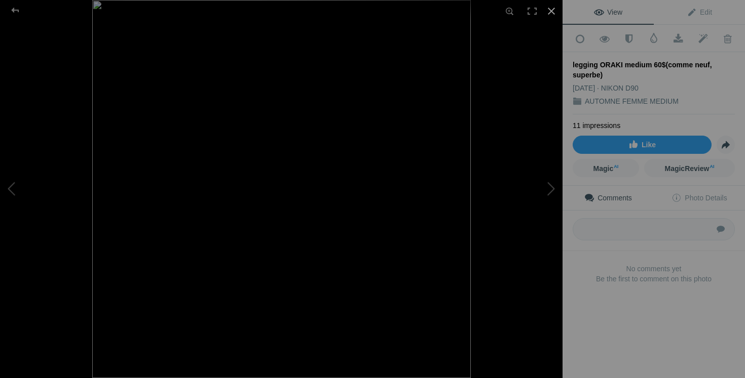
click at [550, 13] on div at bounding box center [551, 11] width 22 height 22
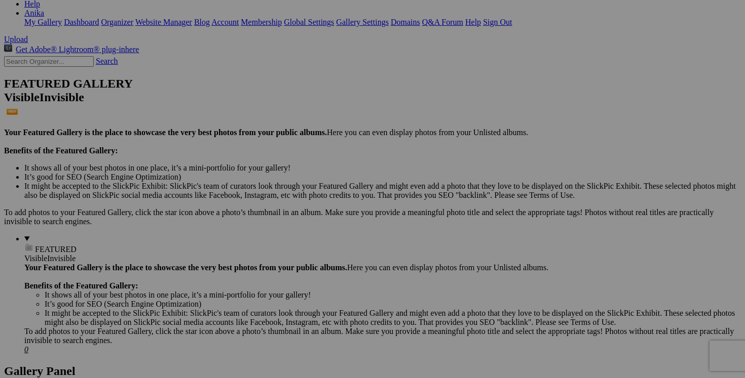
scroll to position [0, 0]
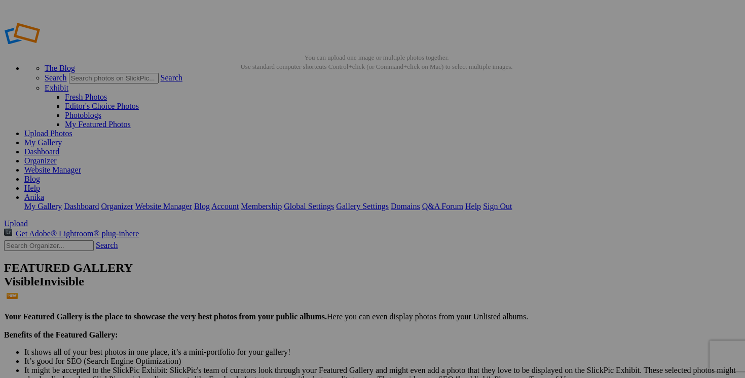
click at [59, 147] on link "Dashboard" at bounding box center [41, 151] width 35 height 9
